Goal: Task Accomplishment & Management: Complete application form

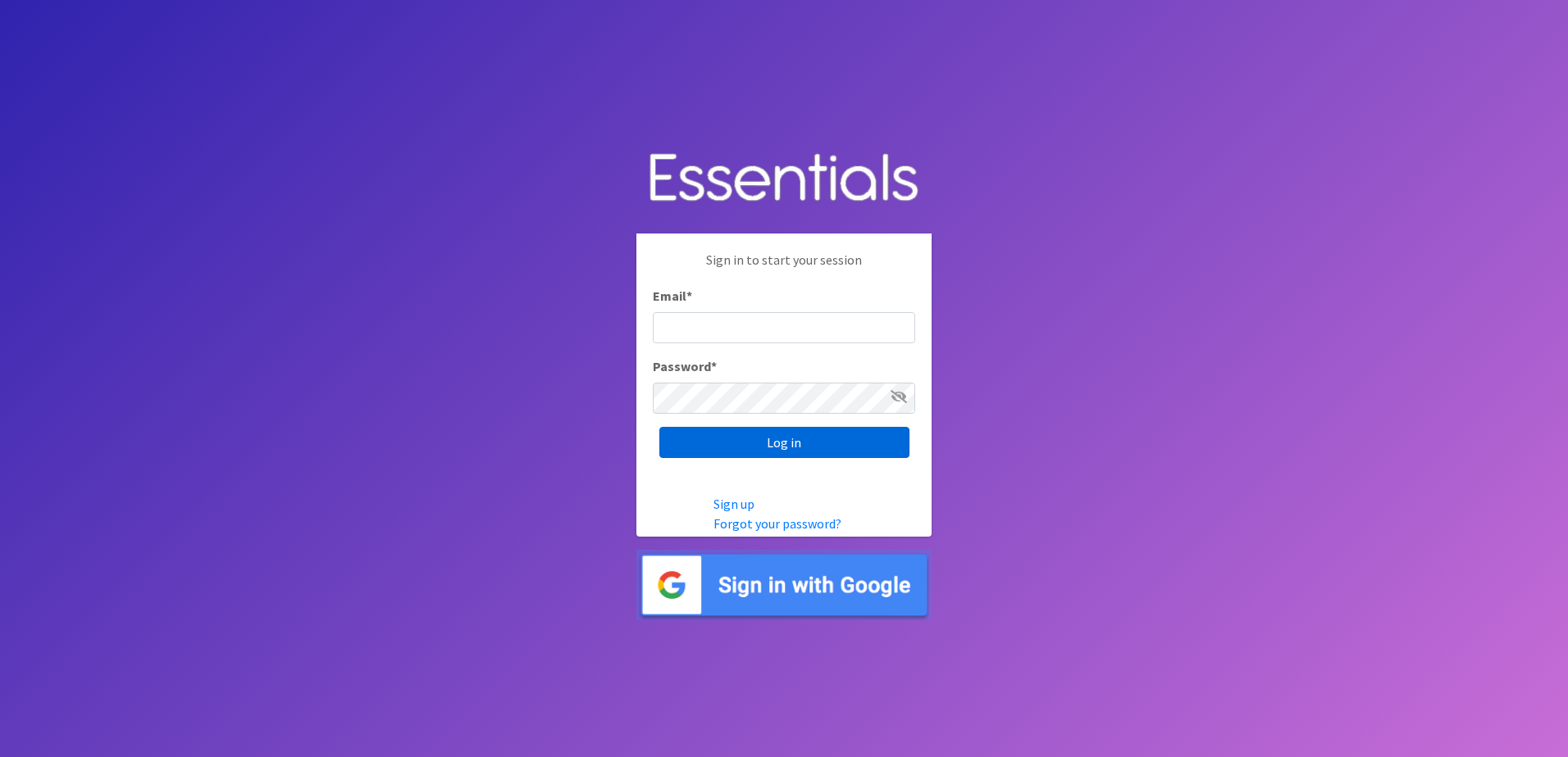
type input "[PERSON_NAME][EMAIL_ADDRESS][DOMAIN_NAME]"
click at [737, 455] on input "Log in" at bounding box center [784, 442] width 250 height 31
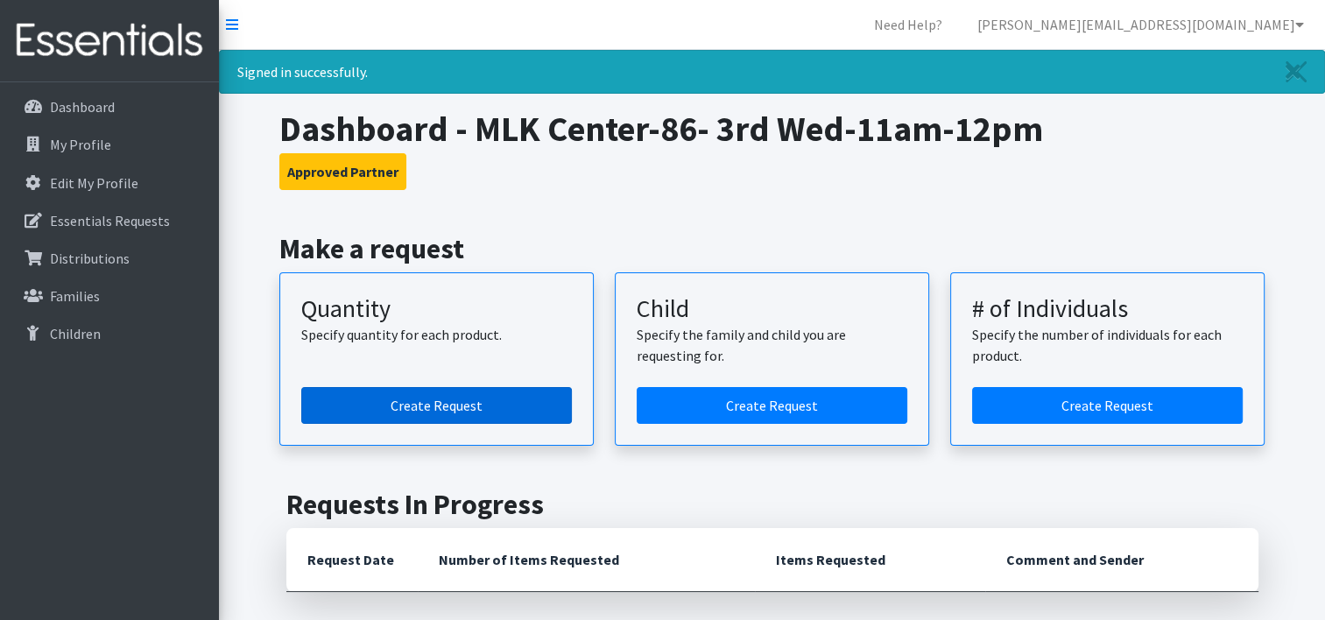
click at [434, 399] on link "Create Request" at bounding box center [436, 405] width 271 height 37
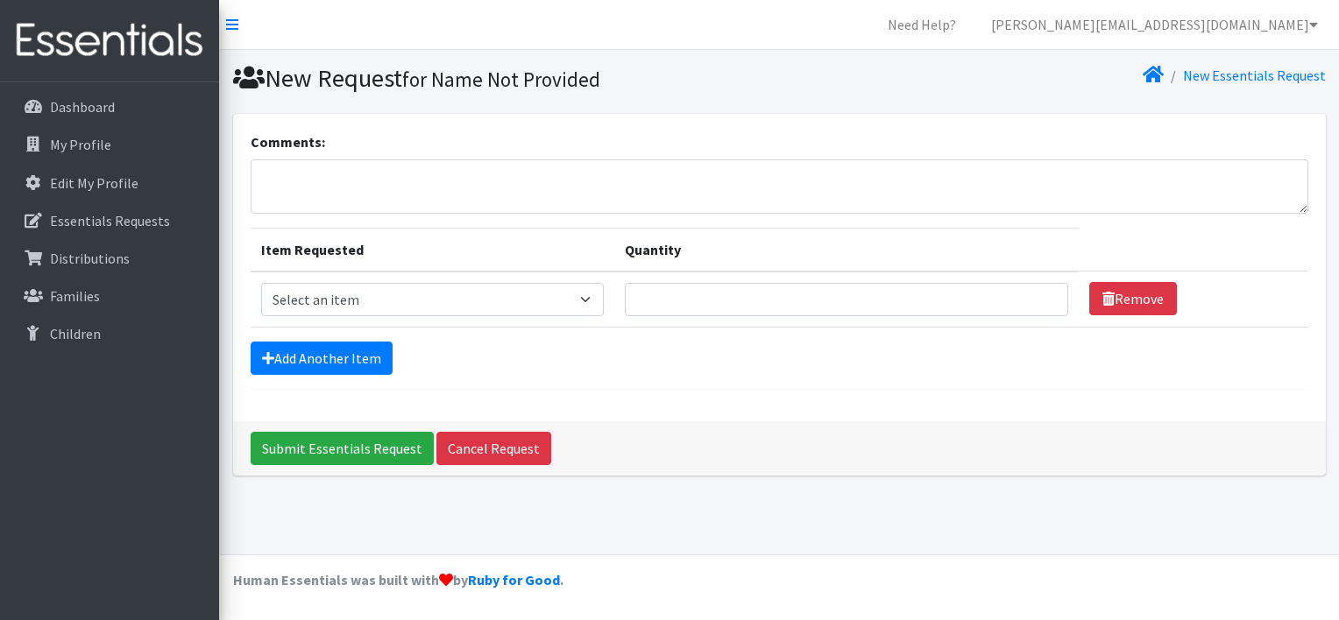
click at [378, 317] on td "Item Requested Select an item Kids (Newborn) Kids (Size 1) Kids (Size 2) Kids (…" at bounding box center [433, 300] width 364 height 56
click at [378, 300] on select "Select an item Kids (Newborn) Kids (Size 1) Kids (Size 2) Kids (Size 3) Kids (S…" at bounding box center [432, 299] width 343 height 33
select select "3418"
click at [261, 283] on select "Select an item Kids (Newborn) Kids (Size 1) Kids (Size 2) Kids (Size 3) Kids (S…" at bounding box center [432, 299] width 343 height 33
click at [654, 299] on input "Quantity" at bounding box center [846, 299] width 443 height 33
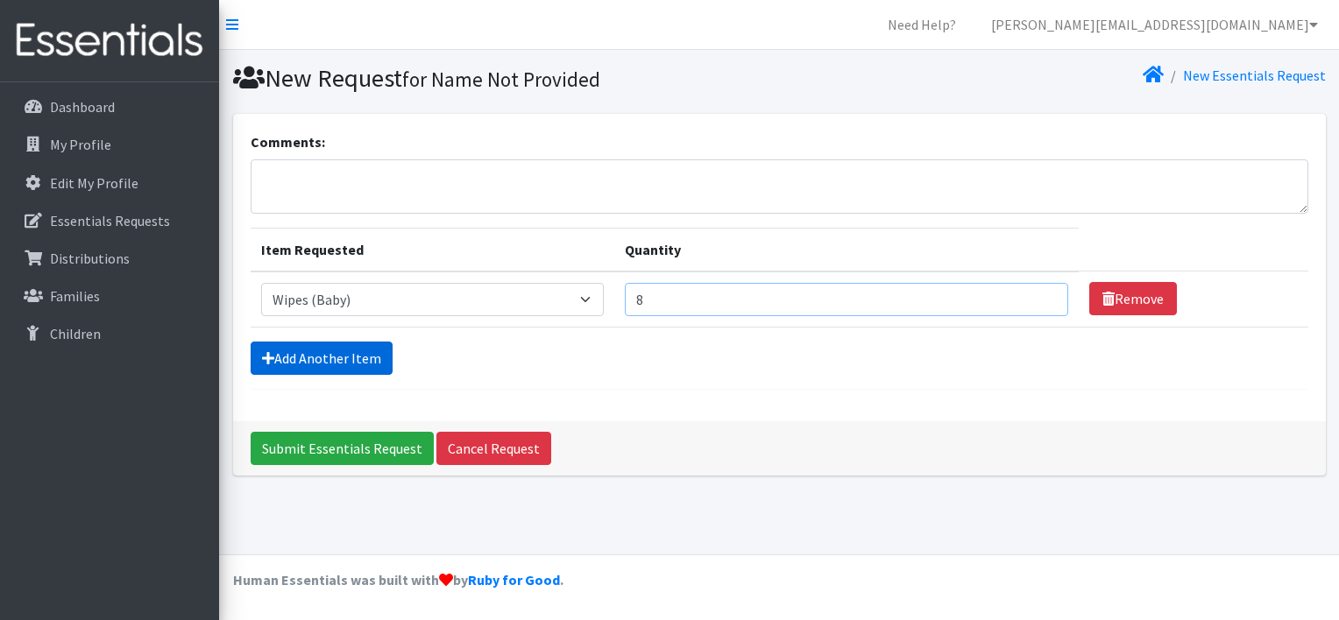
type input "8"
click at [293, 357] on link "Add Another Item" at bounding box center [322, 358] width 142 height 33
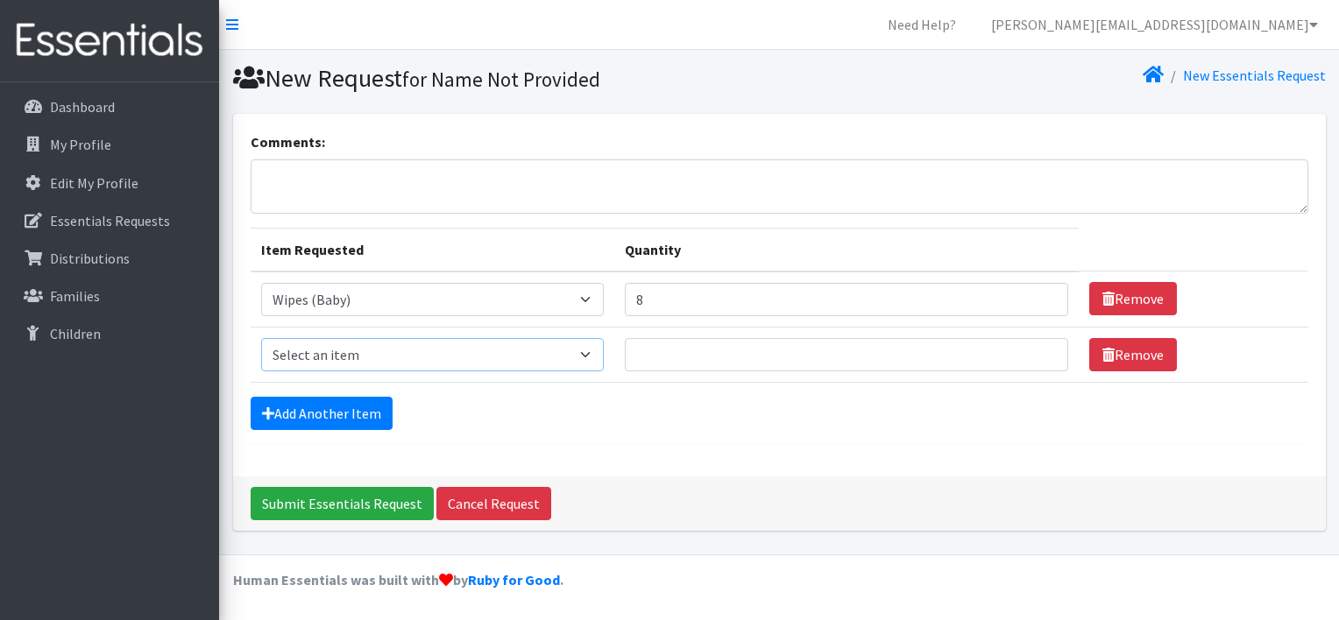
click at [301, 357] on select "Select an item Kids (Newborn) Kids (Size 1) Kids (Size 2) Kids (Size 3) Kids (S…" at bounding box center [432, 354] width 343 height 33
select select "3419"
click at [261, 338] on select "Select an item Kids (Newborn) Kids (Size 1) Kids (Size 2) Kids (Size 3) Kids (S…" at bounding box center [432, 354] width 343 height 33
click at [683, 356] on input "Quantity" at bounding box center [846, 354] width 443 height 33
type input "3"
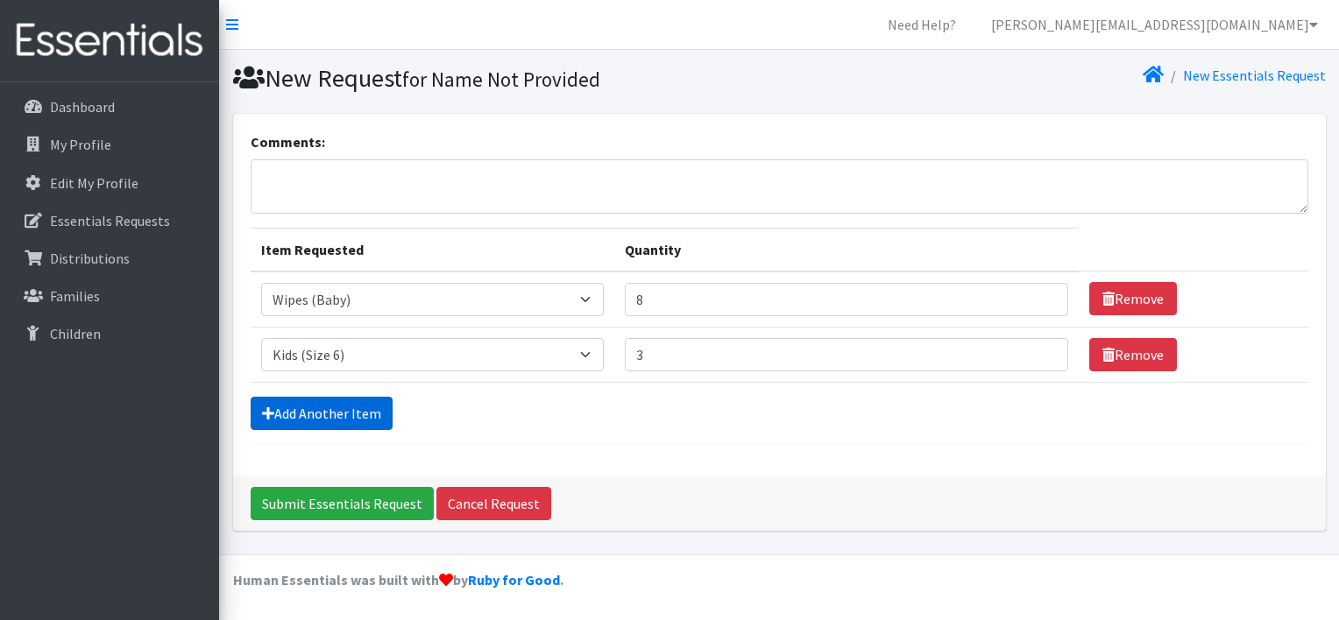
click at [319, 408] on link "Add Another Item" at bounding box center [322, 413] width 142 height 33
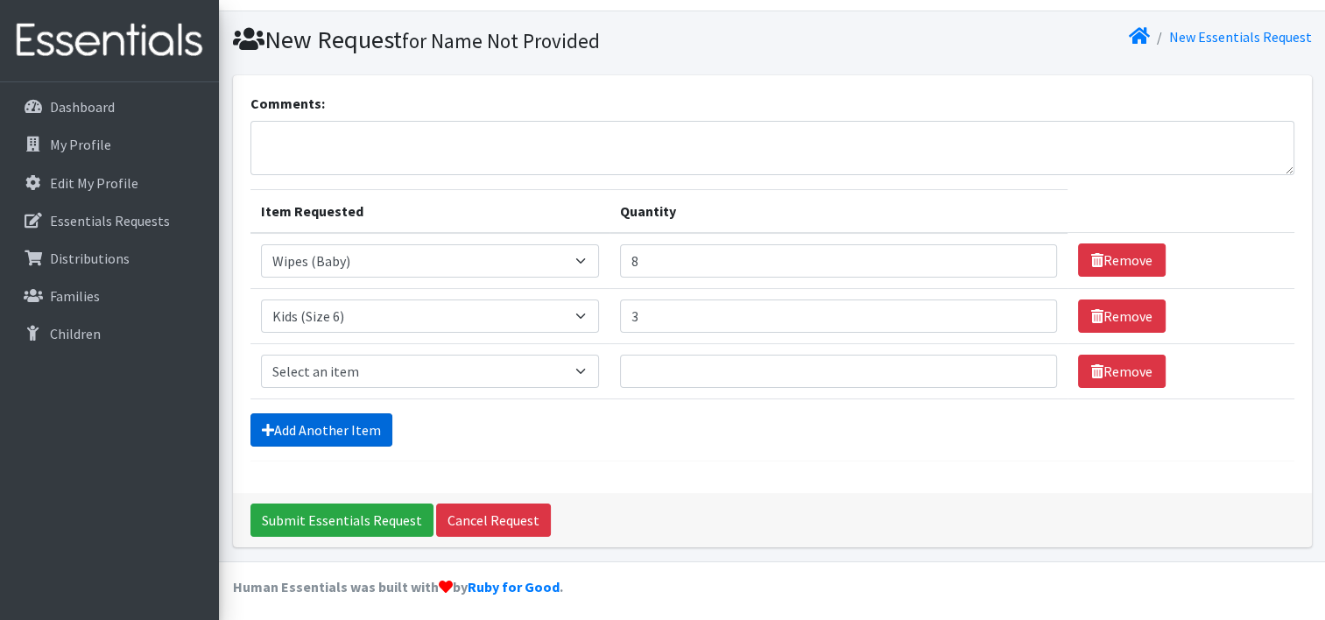
scroll to position [42, 0]
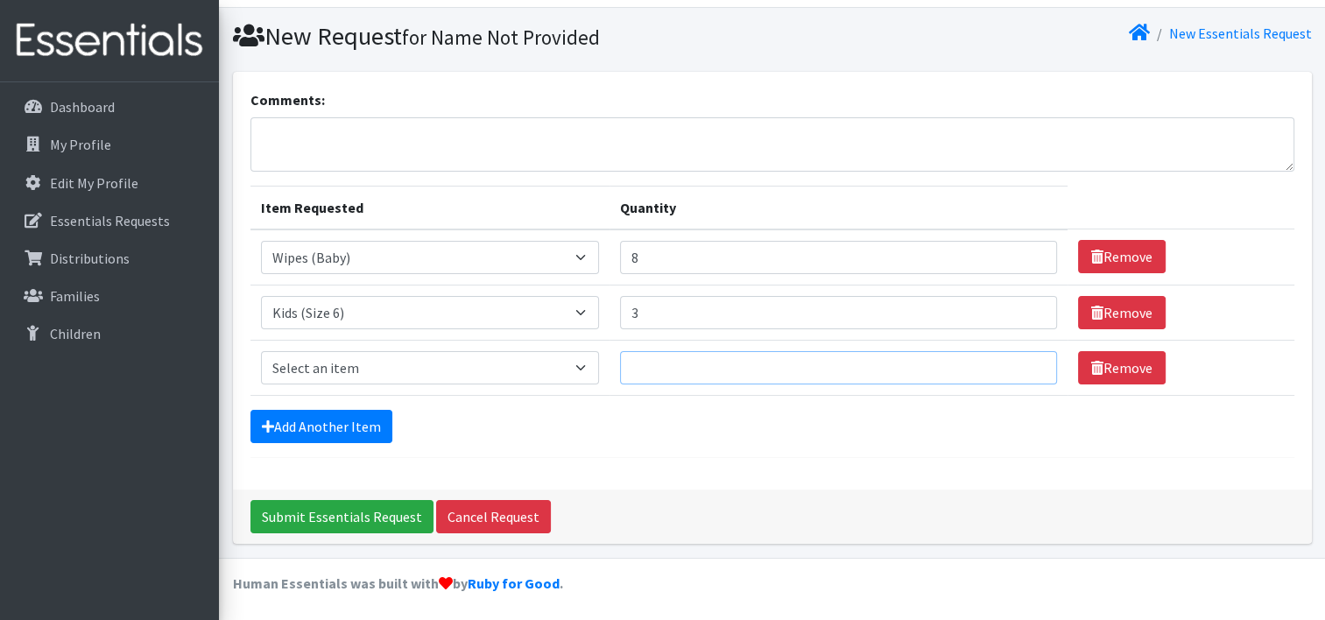
click at [661, 363] on input "Quantity" at bounding box center [838, 367] width 437 height 33
click at [560, 367] on select "Select an item Kids (Newborn) Kids (Size 1) Kids (Size 2) Kids (Size 3) Kids (S…" at bounding box center [430, 367] width 339 height 33
select select "3407"
click at [261, 351] on select "Select an item Kids (Newborn) Kids (Size 1) Kids (Size 2) Kids (Size 3) Kids (S…" at bounding box center [430, 367] width 339 height 33
click at [645, 351] on input "Quantity" at bounding box center [838, 367] width 437 height 33
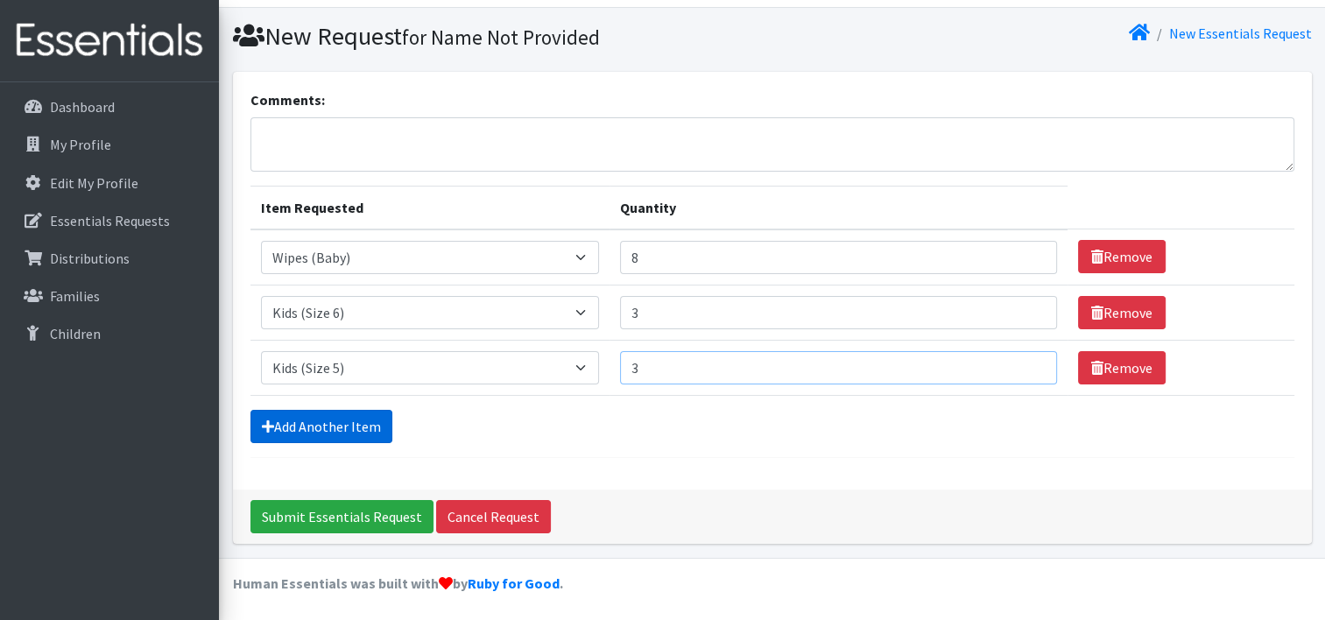
type input "3"
click at [294, 424] on link "Add Another Item" at bounding box center [322, 426] width 142 height 33
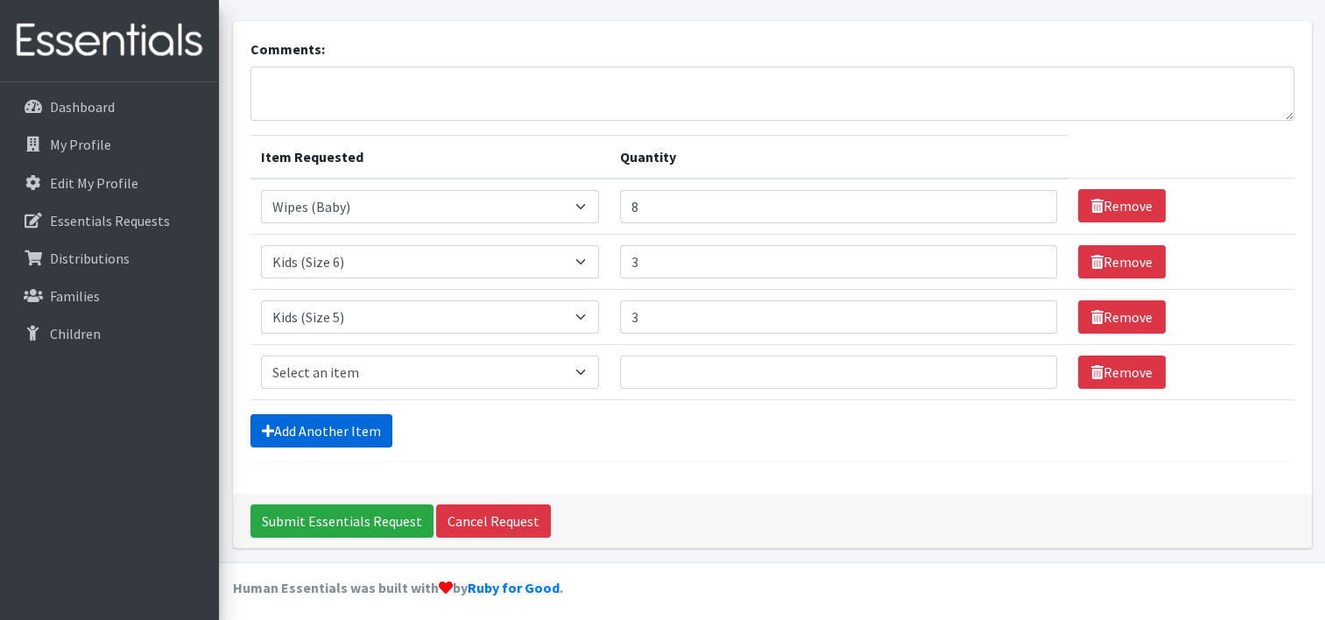
scroll to position [98, 0]
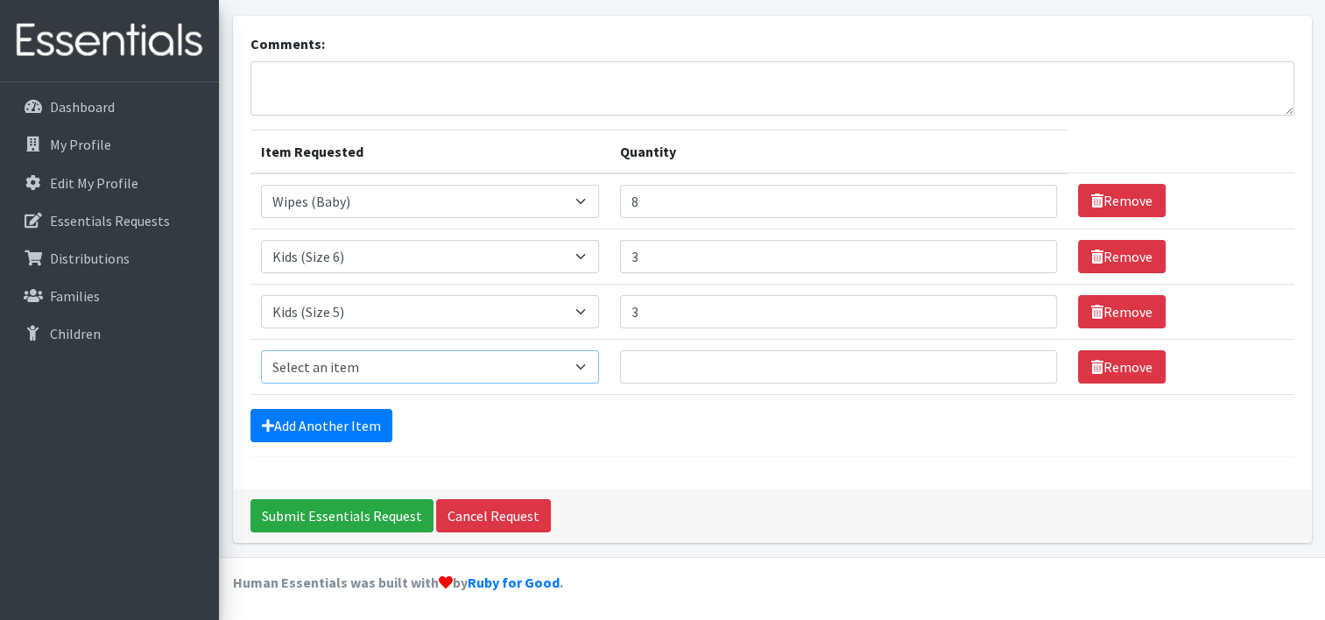
click at [309, 374] on select "Select an item Kids (Newborn) Kids (Size 1) Kids (Size 2) Kids (Size 3) Kids (S…" at bounding box center [430, 366] width 339 height 33
select select "3394"
click at [261, 350] on select "Select an item Kids (Newborn) Kids (Size 1) Kids (Size 2) Kids (Size 3) Kids (S…" at bounding box center [430, 366] width 339 height 33
click at [680, 365] on input "Quantity" at bounding box center [838, 366] width 437 height 33
type input "3"
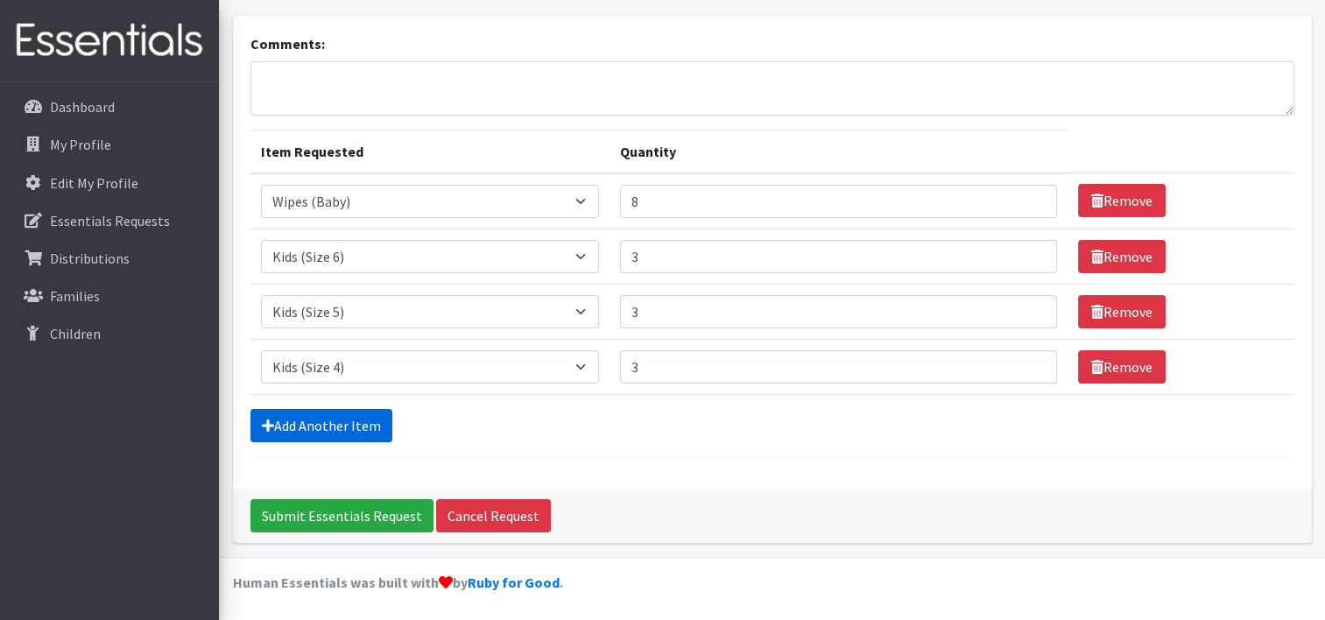
click at [341, 423] on link "Add Another Item" at bounding box center [322, 425] width 142 height 33
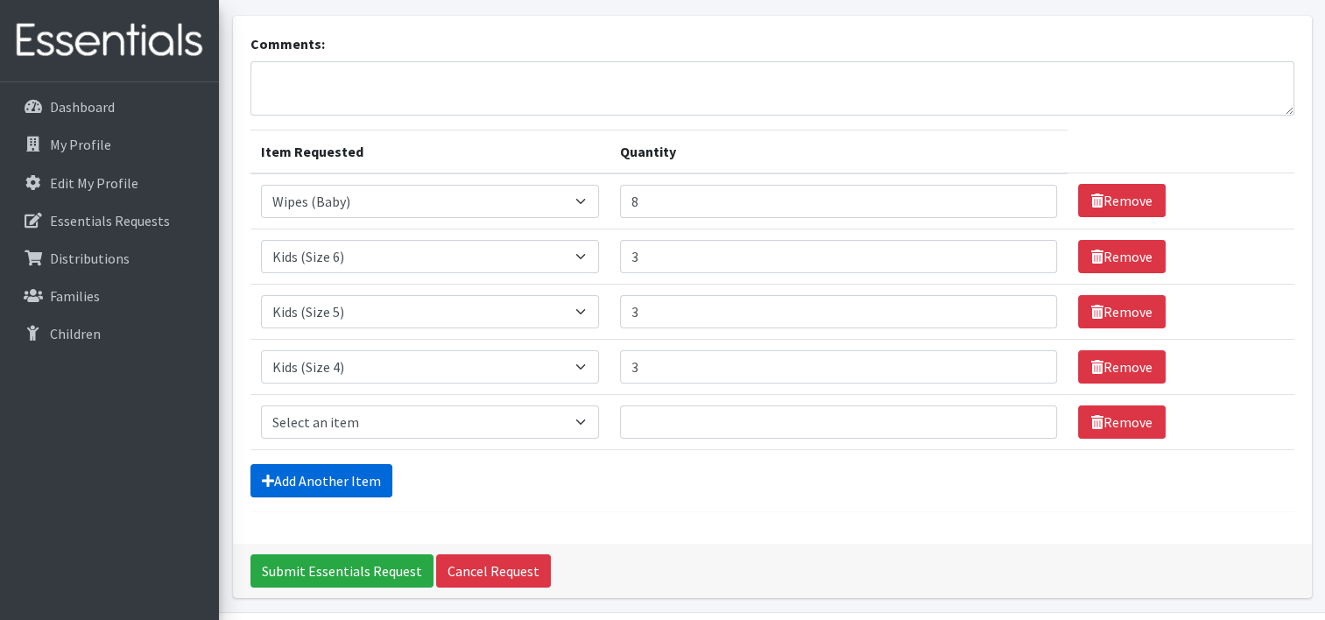
scroll to position [152, 0]
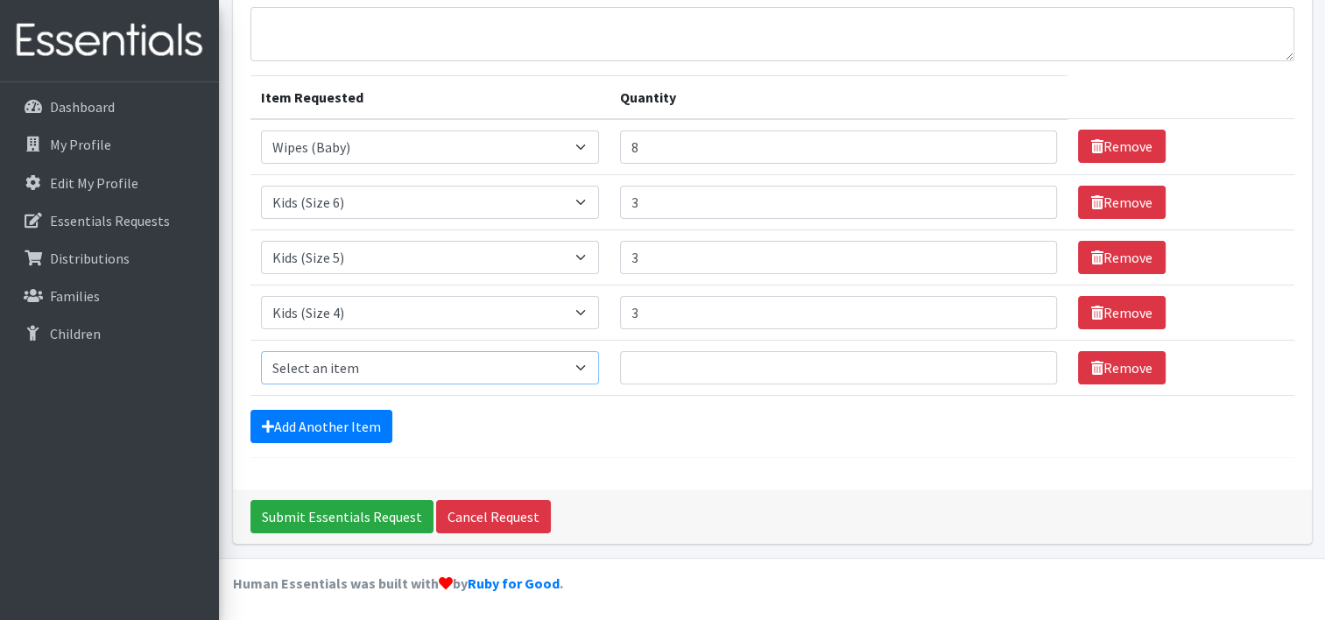
click at [307, 371] on select "Select an item Kids (Newborn) Kids (Size 1) Kids (Size 2) Kids (Size 3) Kids (S…" at bounding box center [430, 367] width 339 height 33
select select "3393"
click at [261, 351] on select "Select an item Kids (Newborn) Kids (Size 1) Kids (Size 2) Kids (Size 3) Kids (S…" at bounding box center [430, 367] width 339 height 33
click at [641, 364] on input "Quantity" at bounding box center [838, 367] width 437 height 33
type input "3"
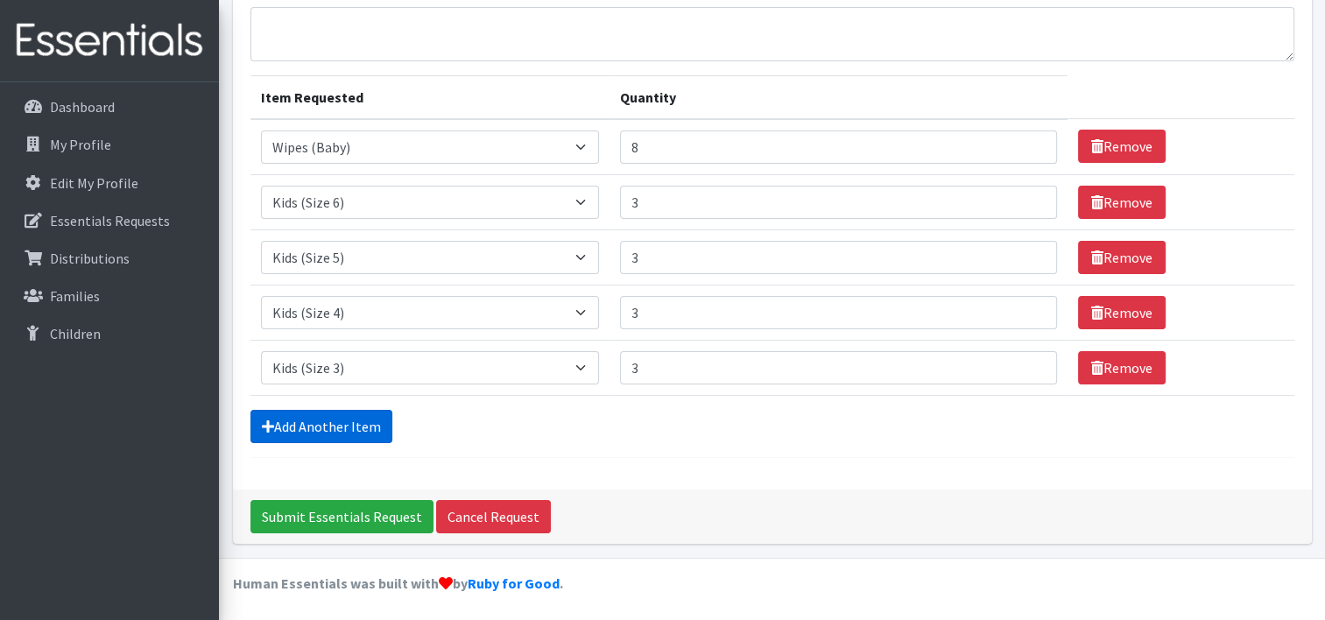
click at [333, 424] on link "Add Another Item" at bounding box center [322, 426] width 142 height 33
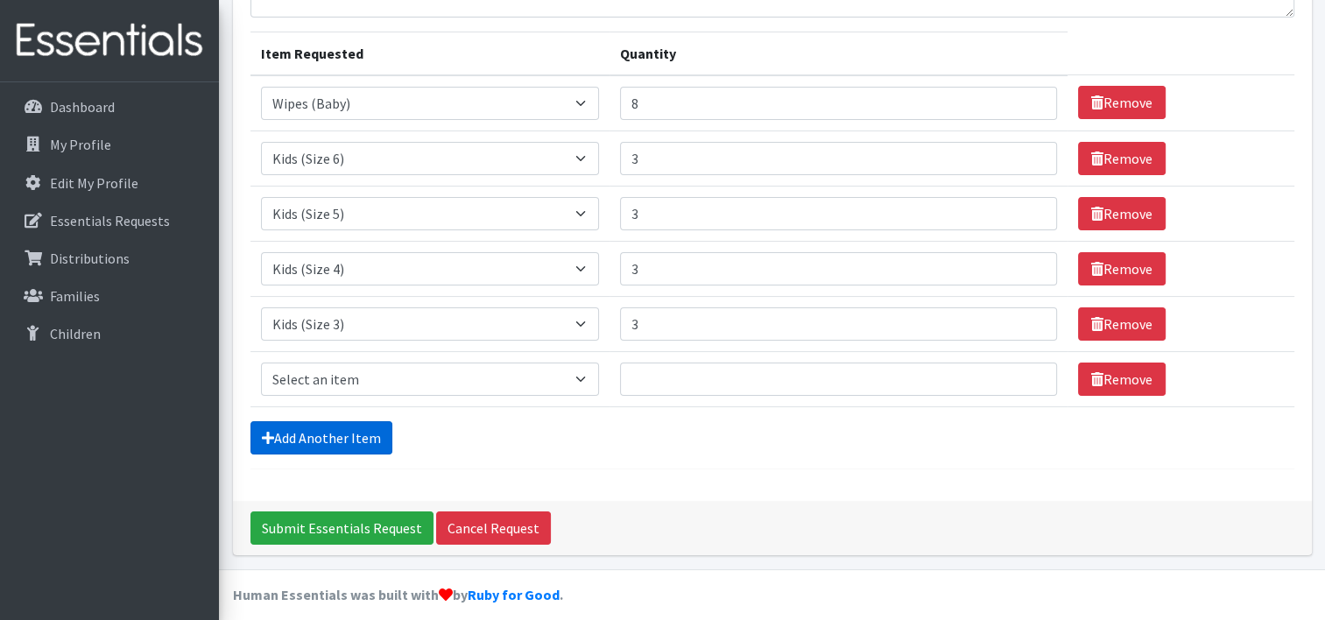
scroll to position [208, 0]
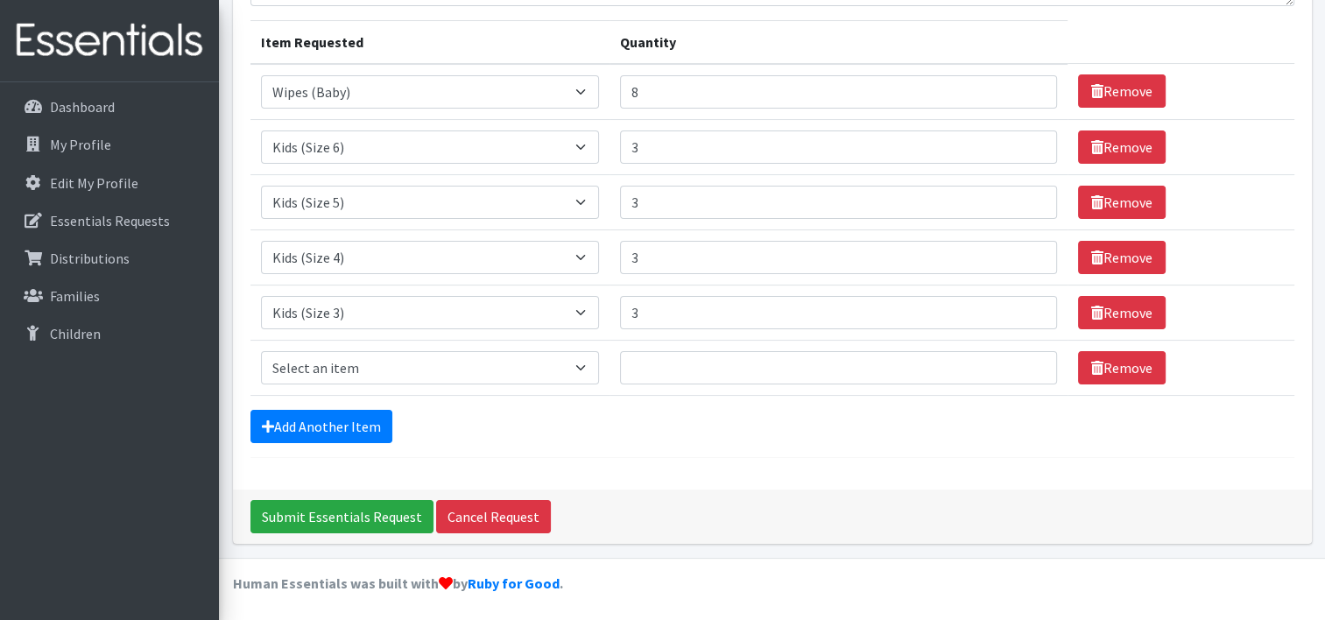
click at [324, 381] on td "Item Requested Select an item Kids (Newborn) Kids (Size 1) Kids (Size 2) Kids (…" at bounding box center [431, 367] width 360 height 55
click at [323, 367] on select "Select an item Kids (Newborn) Kids (Size 1) Kids (Size 2) Kids (Size 3) Kids (S…" at bounding box center [430, 367] width 339 height 33
select select "3420"
click at [261, 351] on select "Select an item Kids (Newborn) Kids (Size 1) Kids (Size 2) Kids (Size 3) Kids (S…" at bounding box center [430, 367] width 339 height 33
click at [678, 377] on input "Quantity" at bounding box center [838, 367] width 437 height 33
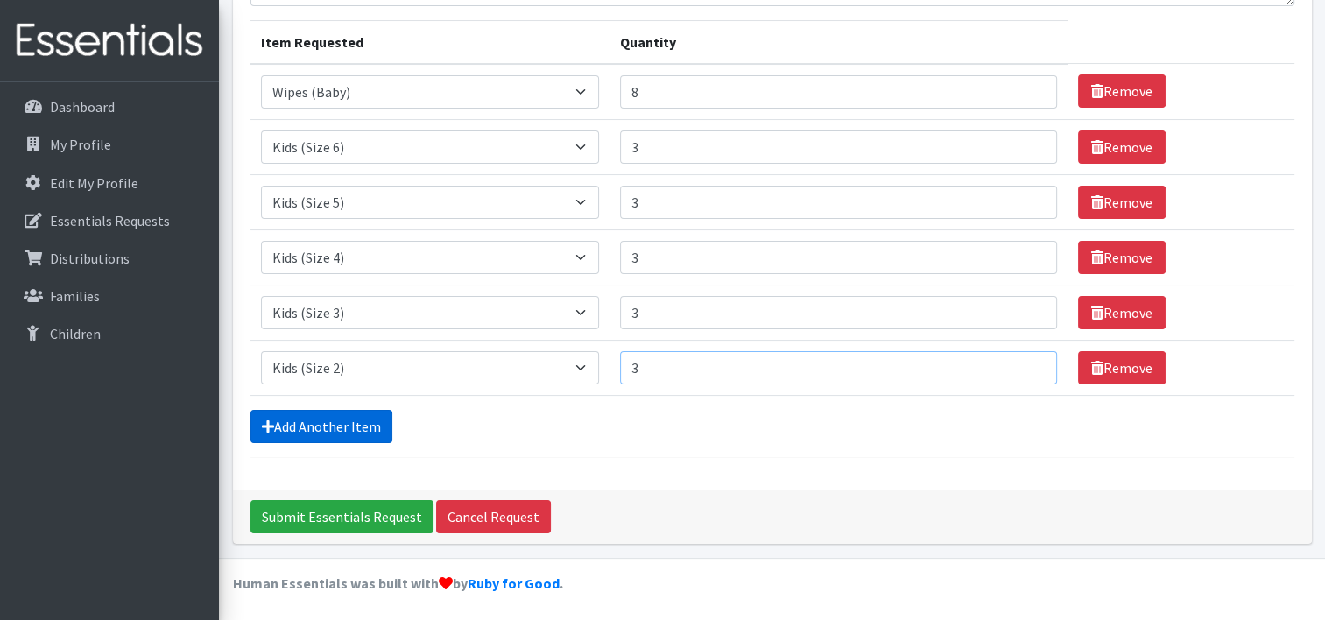
type input "3"
click at [328, 410] on link "Add Another Item" at bounding box center [322, 426] width 142 height 33
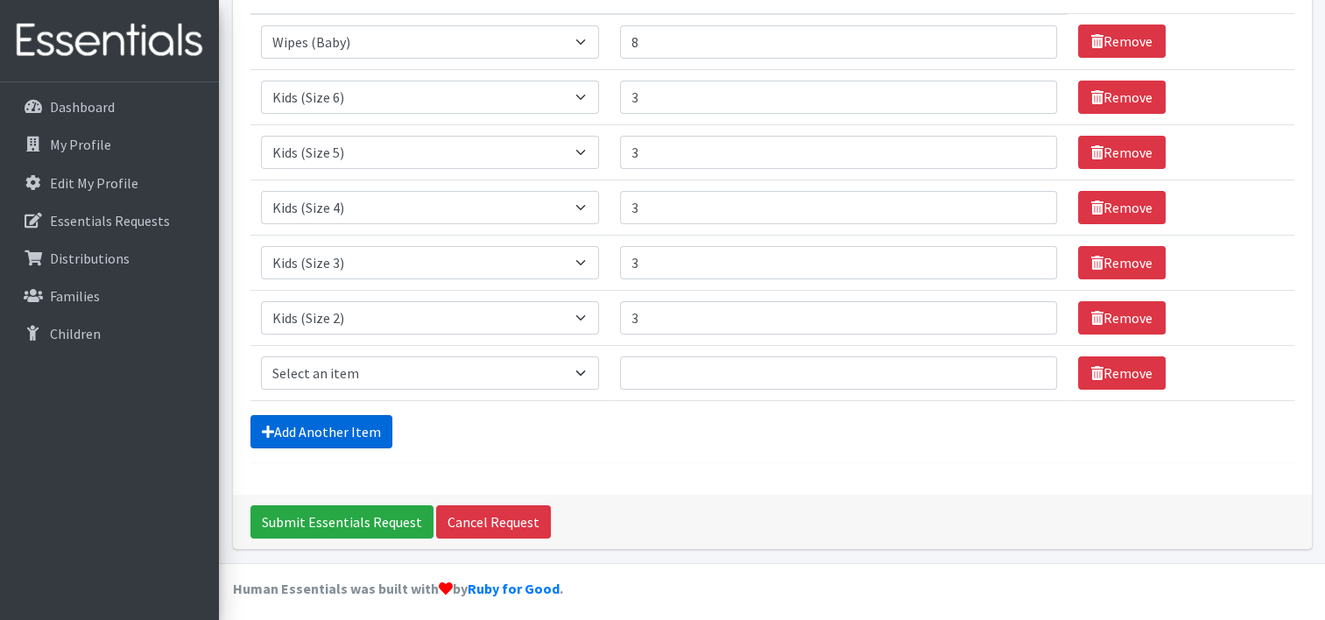
scroll to position [263, 0]
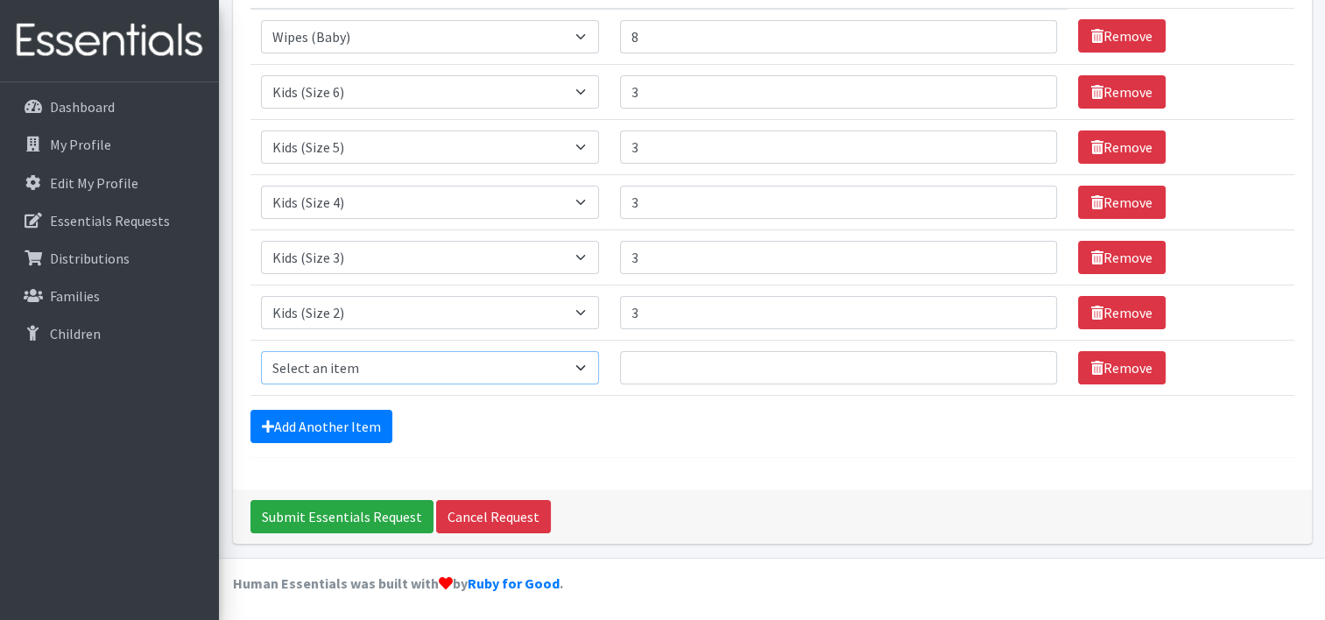
click at [331, 357] on select "Select an item Kids (Newborn) Kids (Size 1) Kids (Size 2) Kids (Size 3) Kids (S…" at bounding box center [430, 367] width 339 height 33
select select "3408"
click at [261, 351] on select "Select an item Kids (Newborn) Kids (Size 1) Kids (Size 2) Kids (Size 3) Kids (S…" at bounding box center [430, 367] width 339 height 33
click at [681, 368] on input "Quantity" at bounding box center [838, 367] width 437 height 33
type input "3"
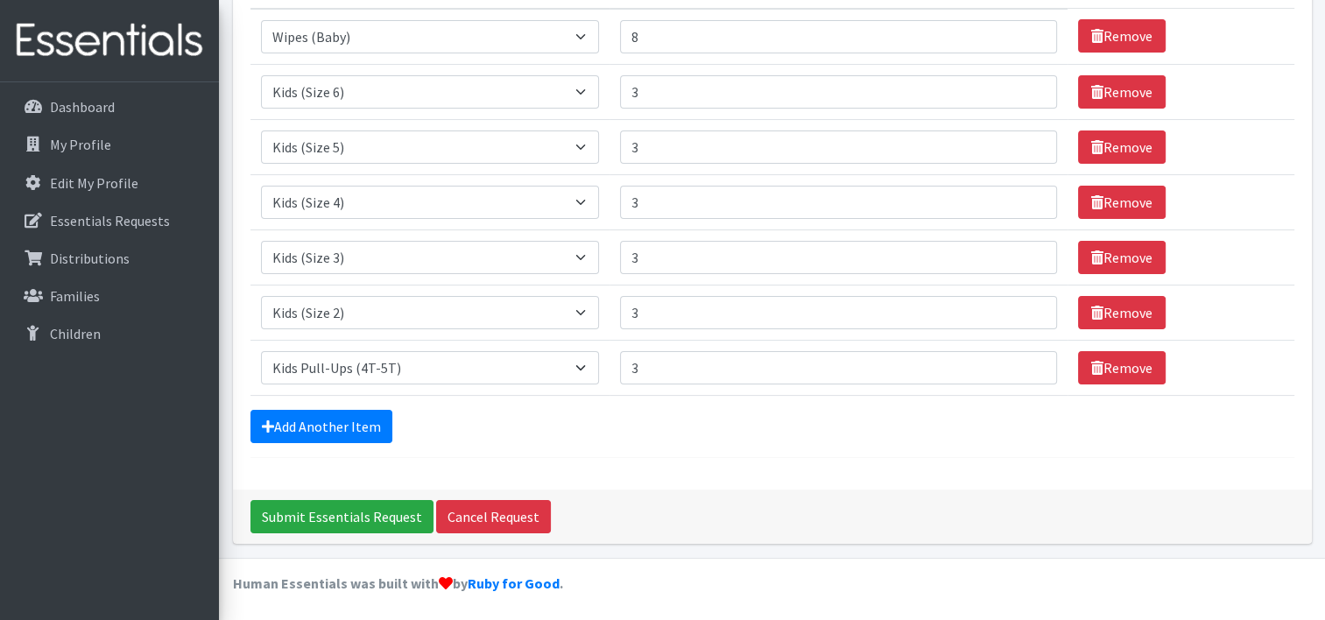
click at [339, 444] on form "Comments: Item Requested Quantity Item Requested Select an item Kids (Newborn) …" at bounding box center [773, 164] width 1044 height 590
click at [345, 412] on link "Add Another Item" at bounding box center [322, 426] width 142 height 33
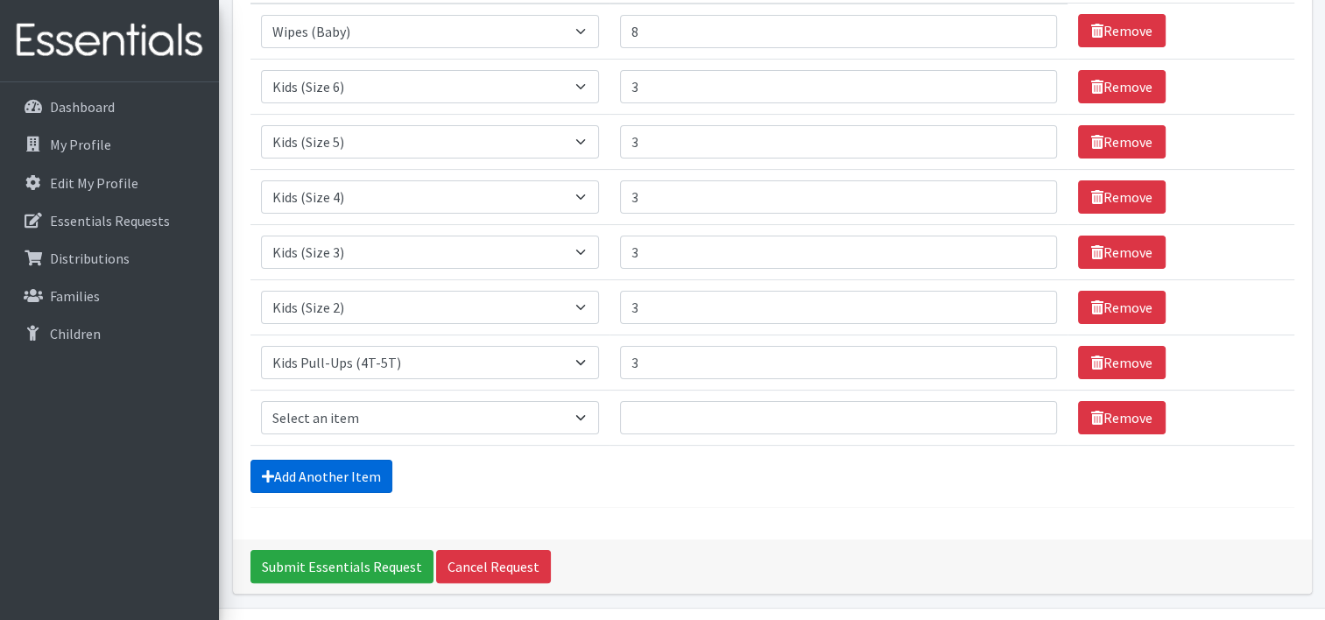
scroll to position [318, 0]
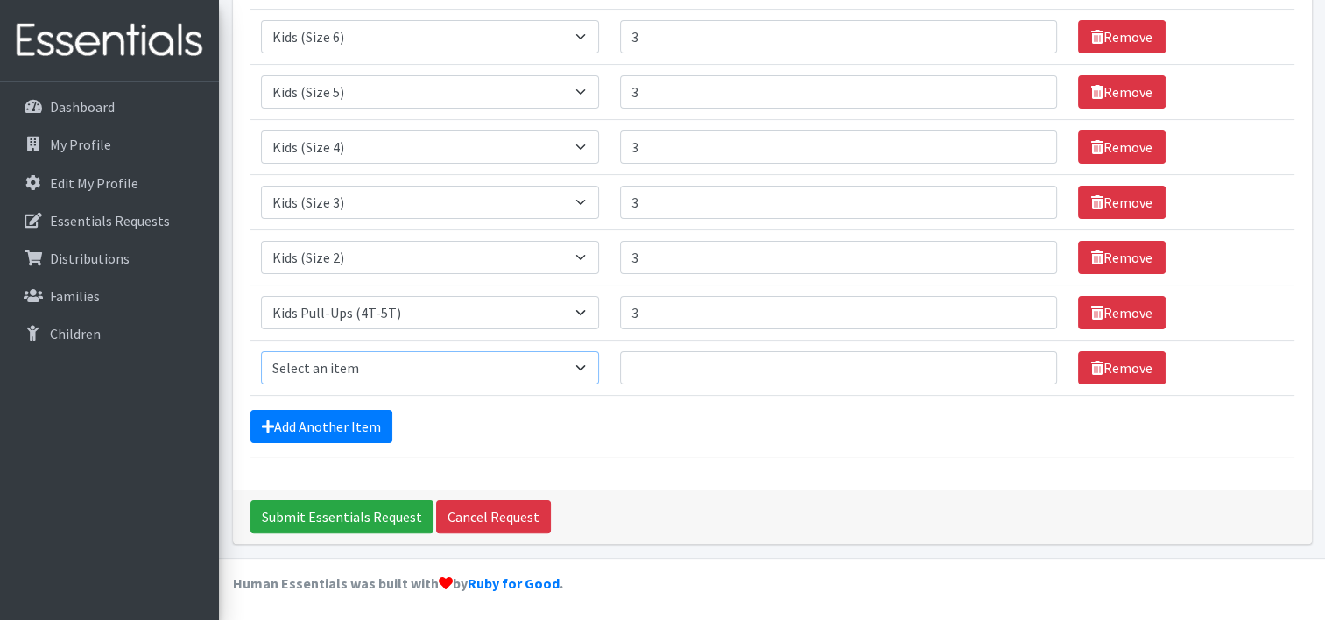
click at [361, 364] on select "Select an item Kids (Newborn) Kids (Size 1) Kids (Size 2) Kids (Size 3) Kids (S…" at bounding box center [430, 367] width 339 height 33
select select "3417"
click at [261, 351] on select "Select an item Kids (Newborn) Kids (Size 1) Kids (Size 2) Kids (Size 3) Kids (S…" at bounding box center [430, 367] width 339 height 33
click at [716, 366] on input "Quantity" at bounding box center [838, 367] width 437 height 33
type input "3"
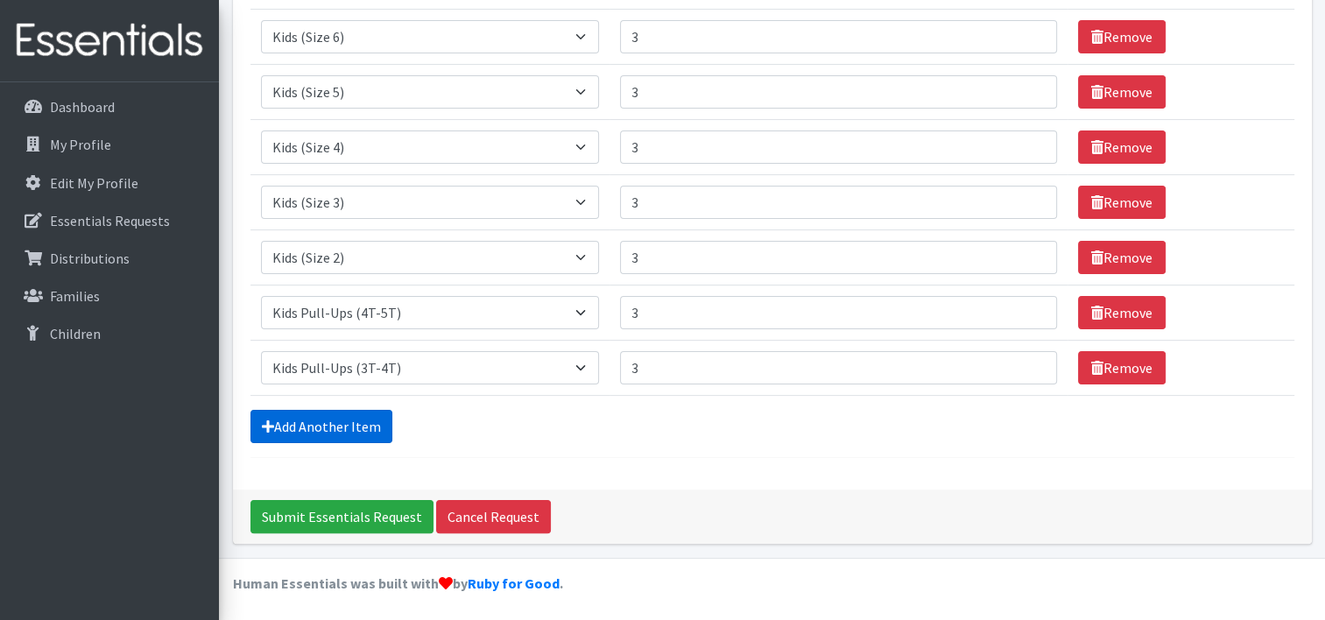
click at [348, 421] on link "Add Another Item" at bounding box center [322, 426] width 142 height 33
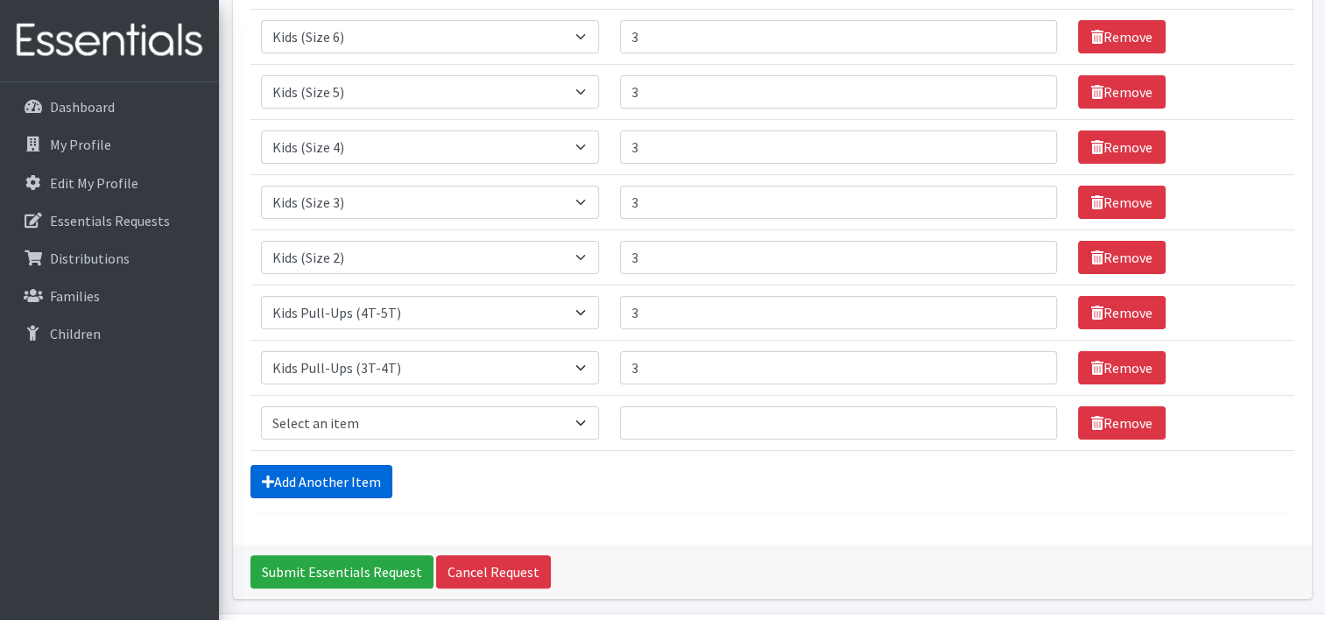
scroll to position [372, 0]
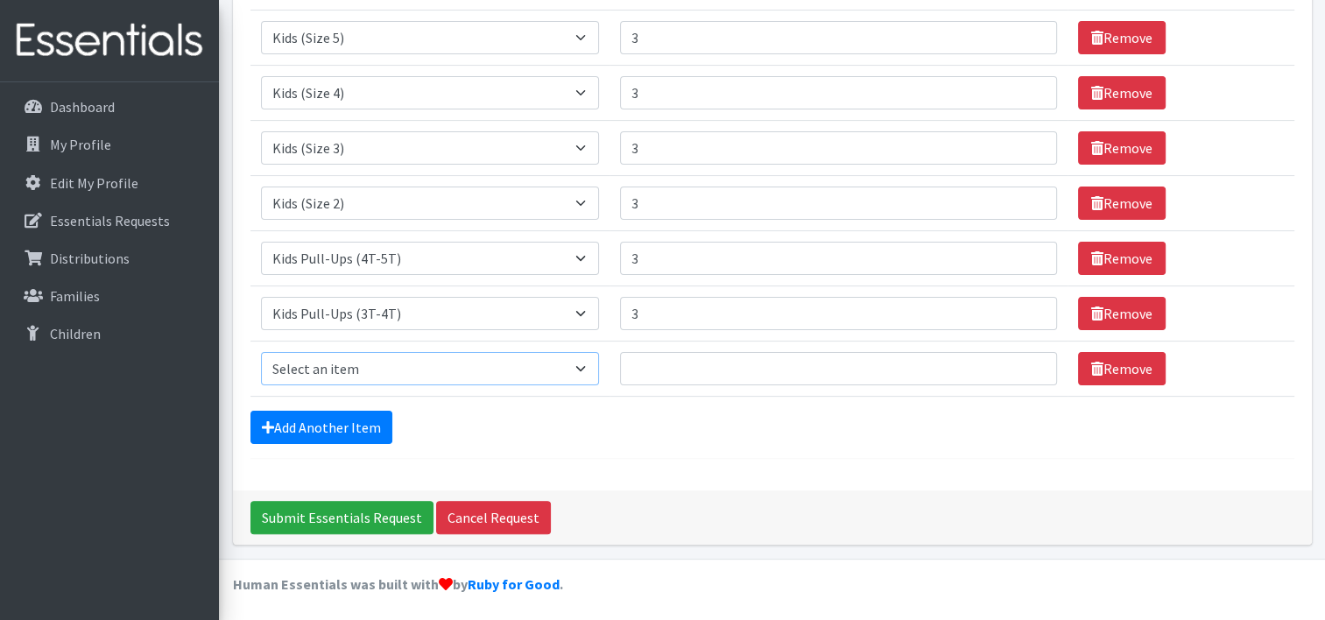
click at [358, 365] on select "Select an item Kids (Newborn) Kids (Size 1) Kids (Size 2) Kids (Size 3) Kids (S…" at bounding box center [430, 368] width 339 height 33
select select "3415"
click at [261, 352] on select "Select an item Kids (Newborn) Kids (Size 1) Kids (Size 2) Kids (Size 3) Kids (S…" at bounding box center [430, 368] width 339 height 33
click at [707, 370] on input "Quantity" at bounding box center [838, 368] width 437 height 33
type input "3"
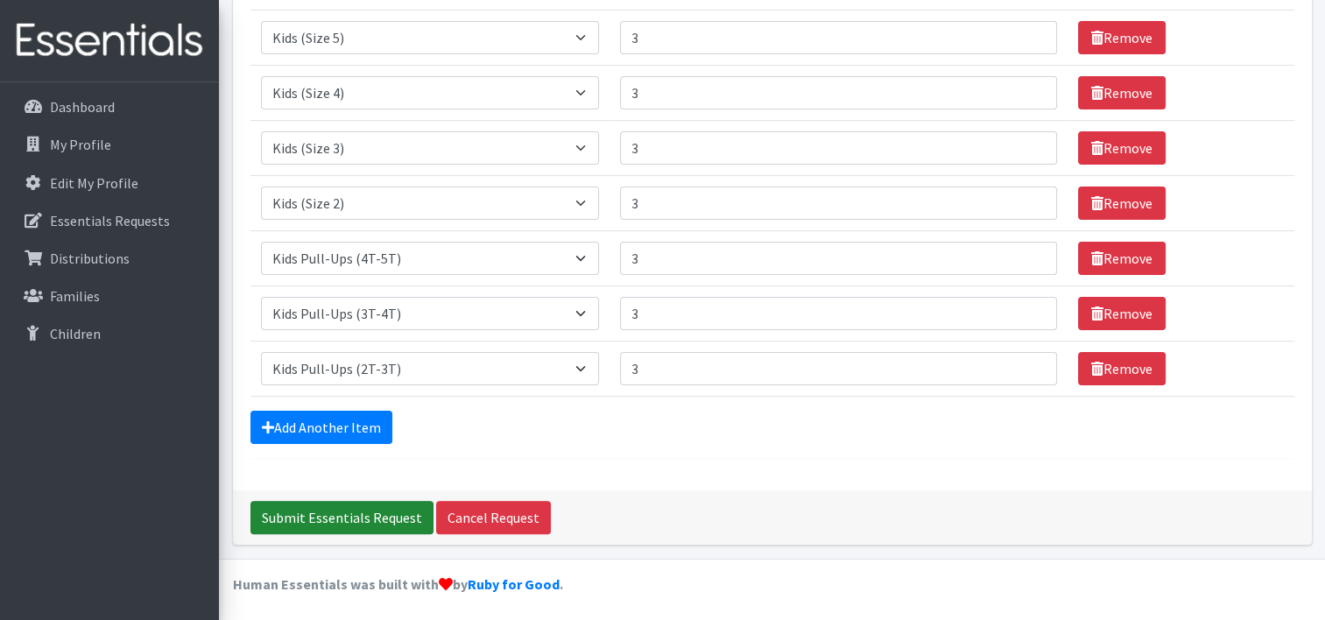
click at [346, 512] on input "Submit Essentials Request" at bounding box center [342, 517] width 183 height 33
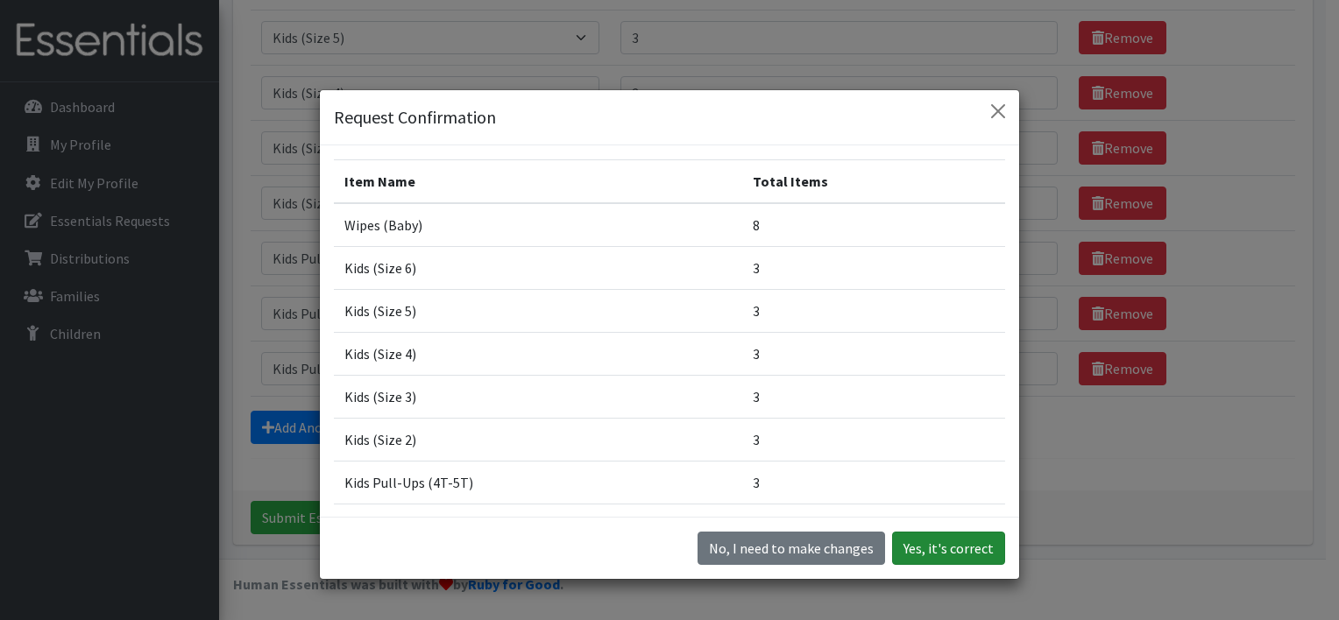
click at [929, 543] on button "Yes, it's correct" at bounding box center [948, 548] width 113 height 33
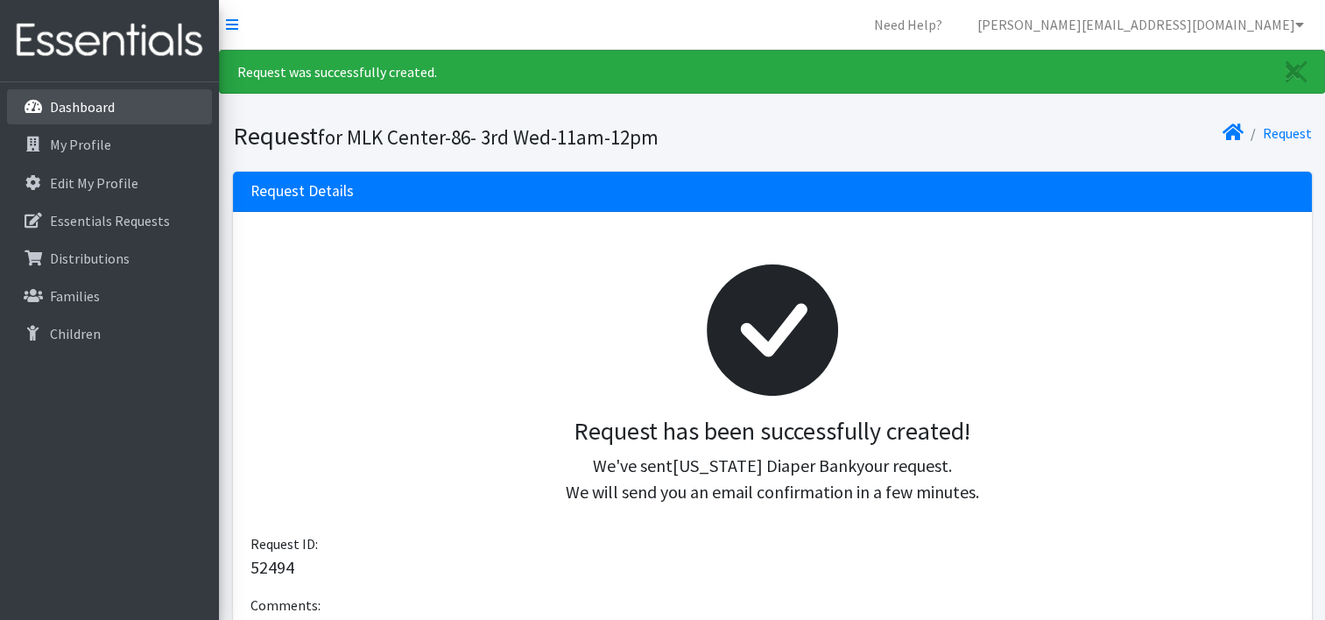
click at [84, 108] on p "Dashboard" at bounding box center [82, 107] width 65 height 18
